Goal: Book appointment/travel/reservation

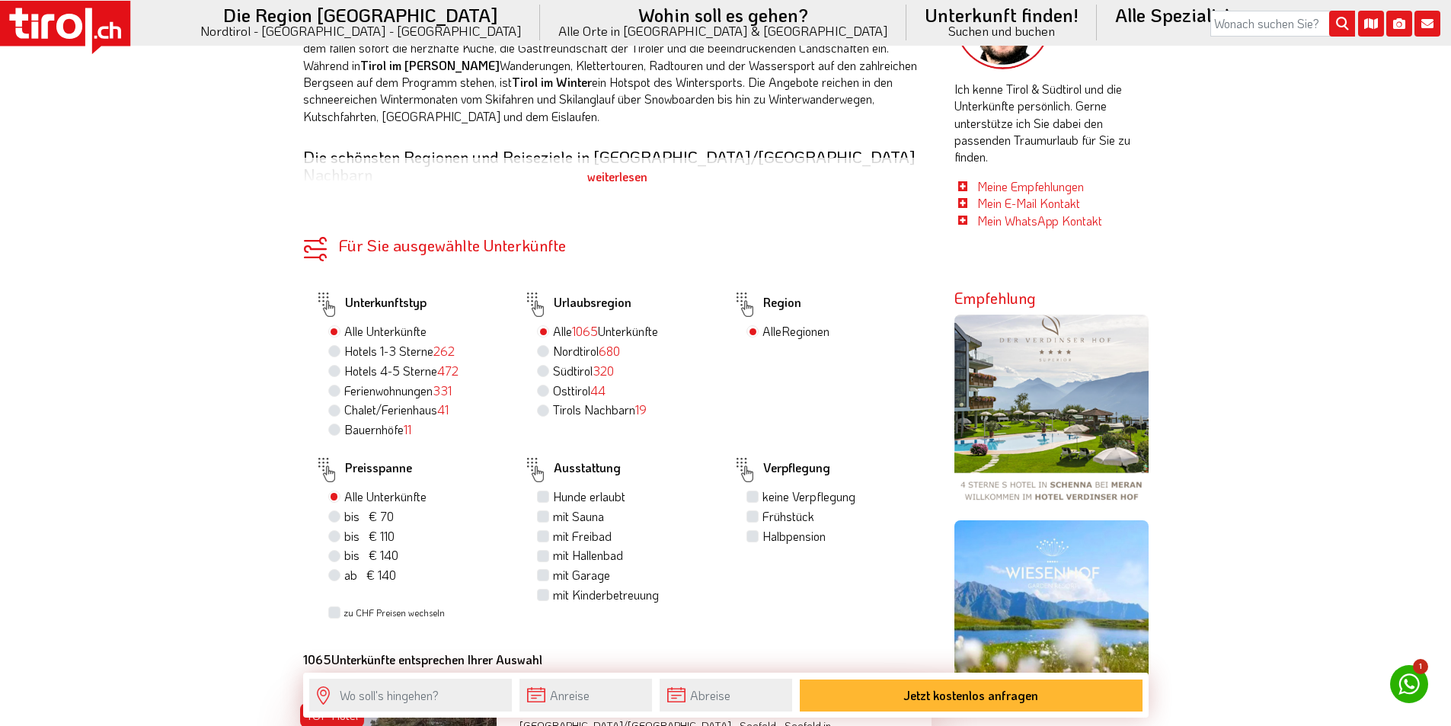
click at [553, 343] on label "Nordtirol 680" at bounding box center [586, 351] width 67 height 17
click at [543, 346] on input "Nordtirol 680" at bounding box center [545, 351] width 10 height 10
radio input "true"
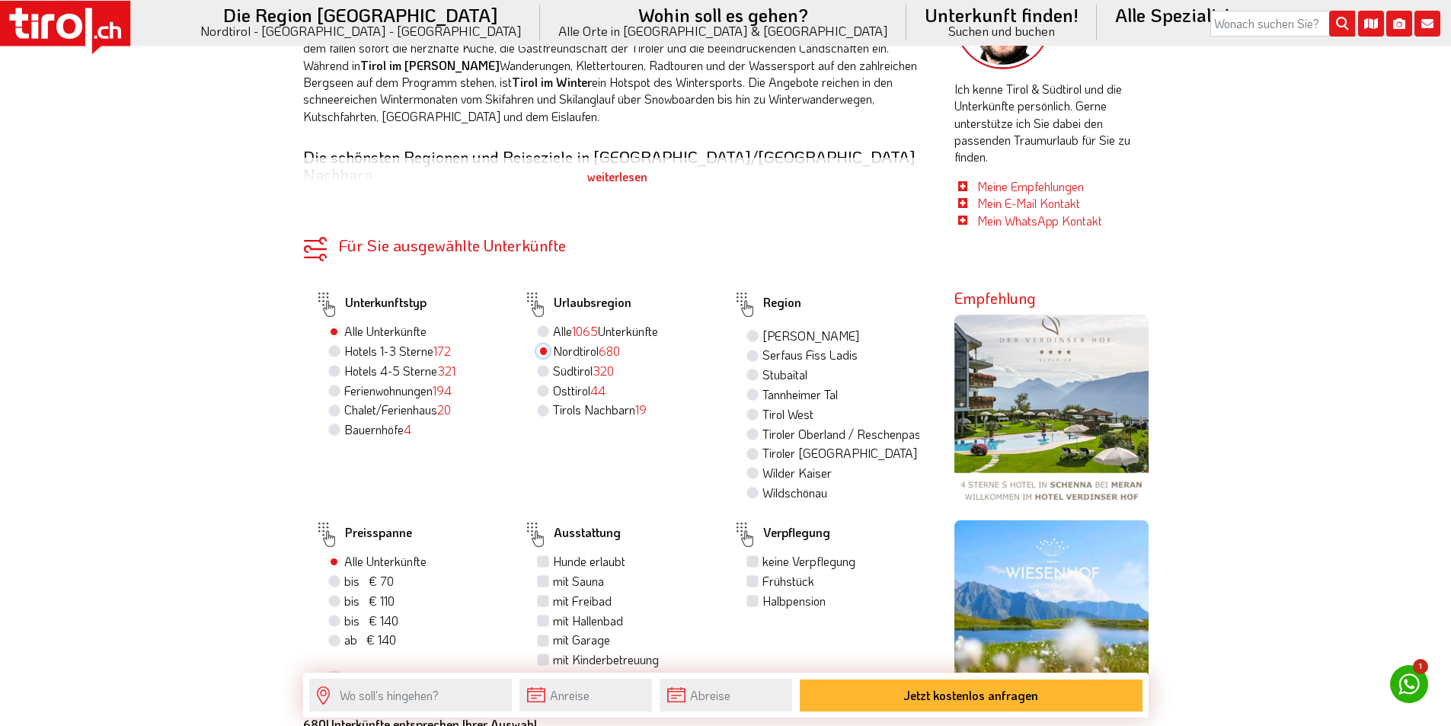
scroll to position [269, 0]
click at [793, 487] on label "Zillertal" at bounding box center [781, 495] width 37 height 17
click at [760, 490] on input "Zillertal" at bounding box center [755, 495] width 10 height 10
radio input "true"
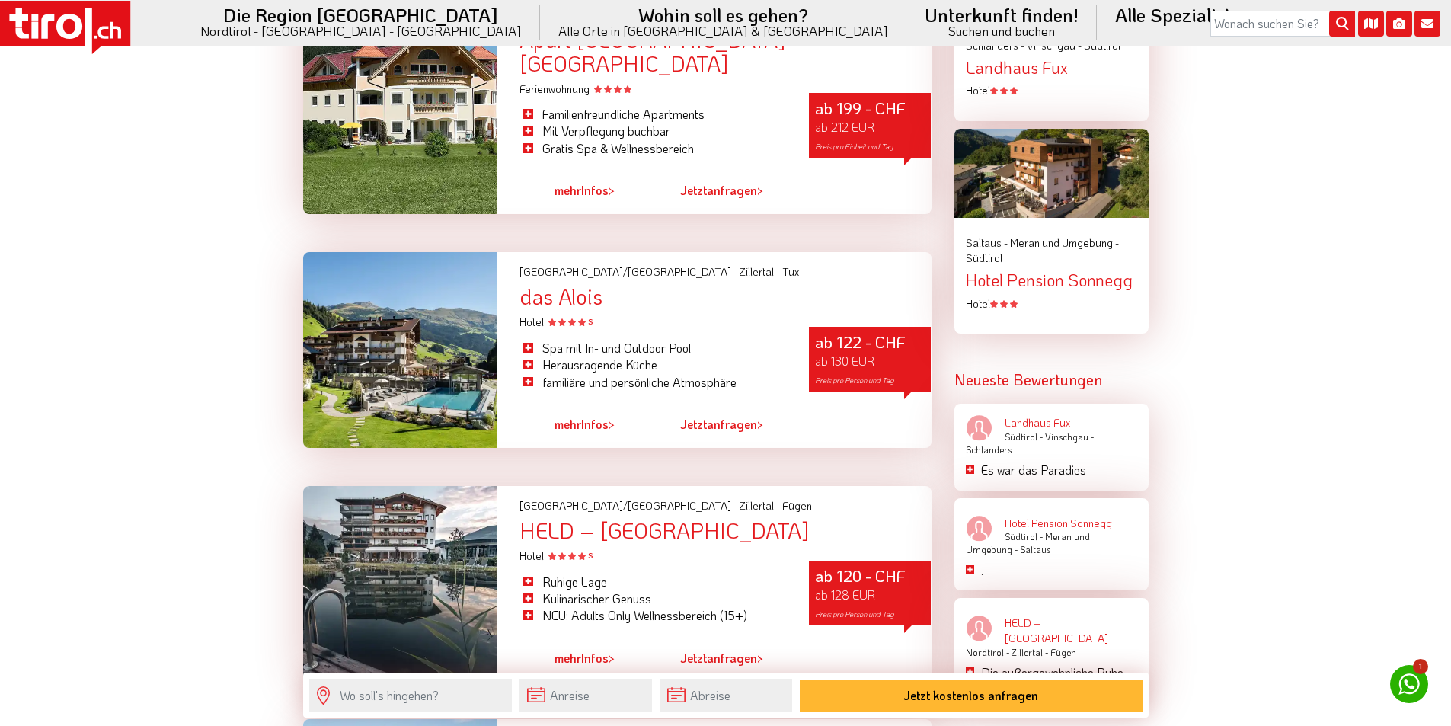
scroll to position [2286, 0]
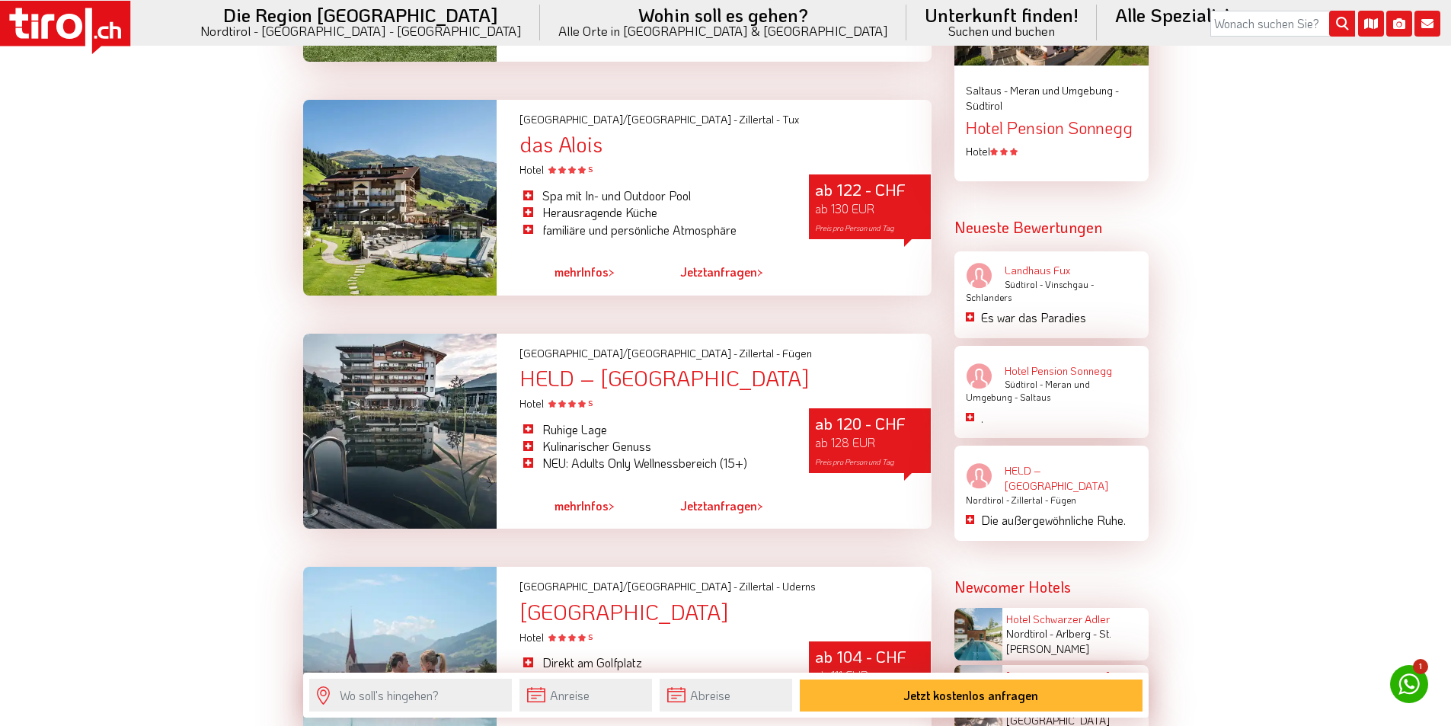
click at [661, 366] on div "HELD – [GEOGRAPHIC_DATA]" at bounding box center [725, 378] width 411 height 24
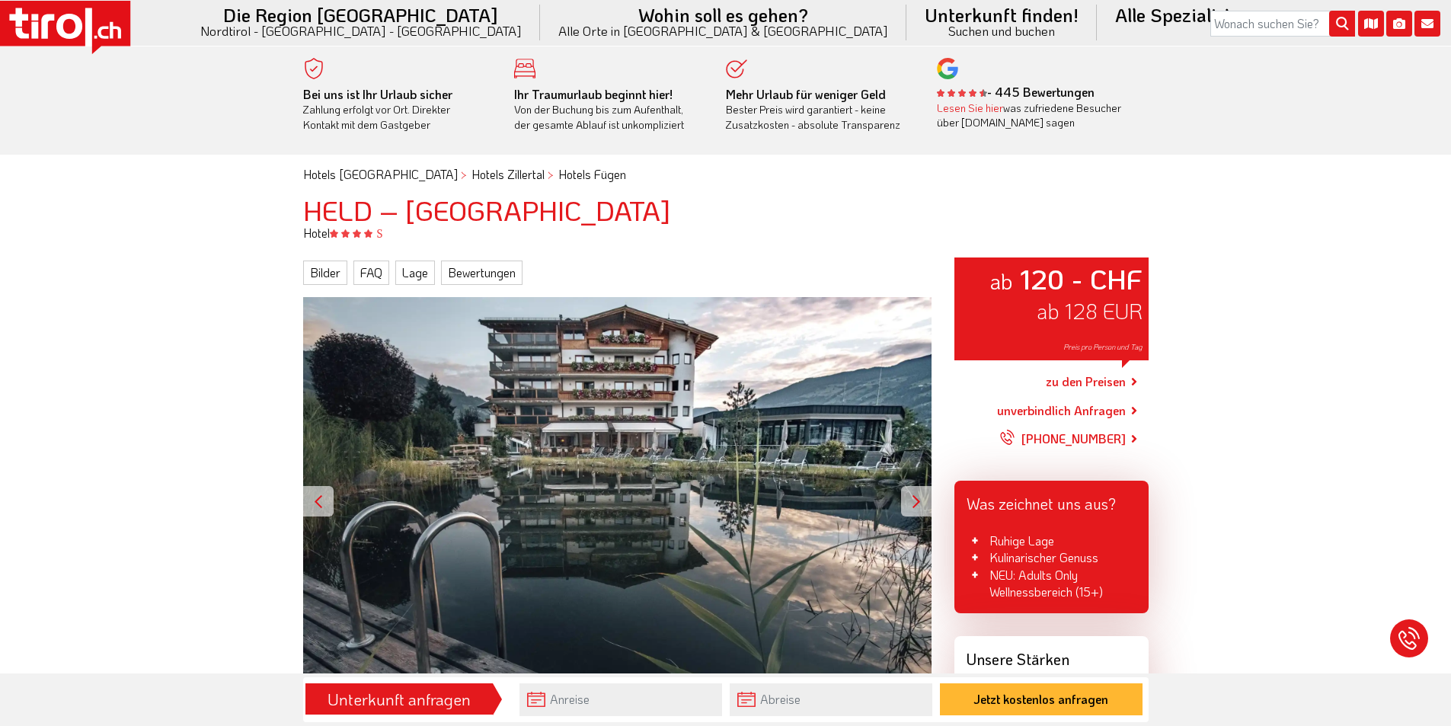
click at [72, 26] on icon at bounding box center [69, 26] width 12 height 15
